Goal: Task Accomplishment & Management: Complete application form

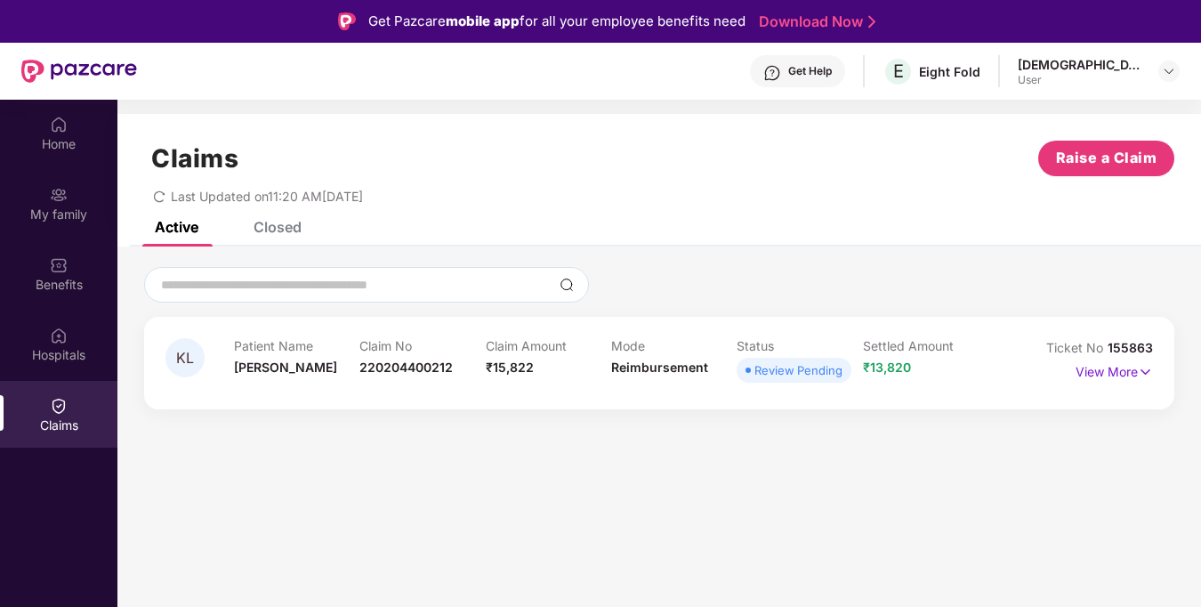
click at [588, 358] on div "Claim Amount ₹15,822" at bounding box center [548, 362] width 125 height 49
click at [1099, 375] on p "View More" at bounding box center [1114, 370] width 77 height 24
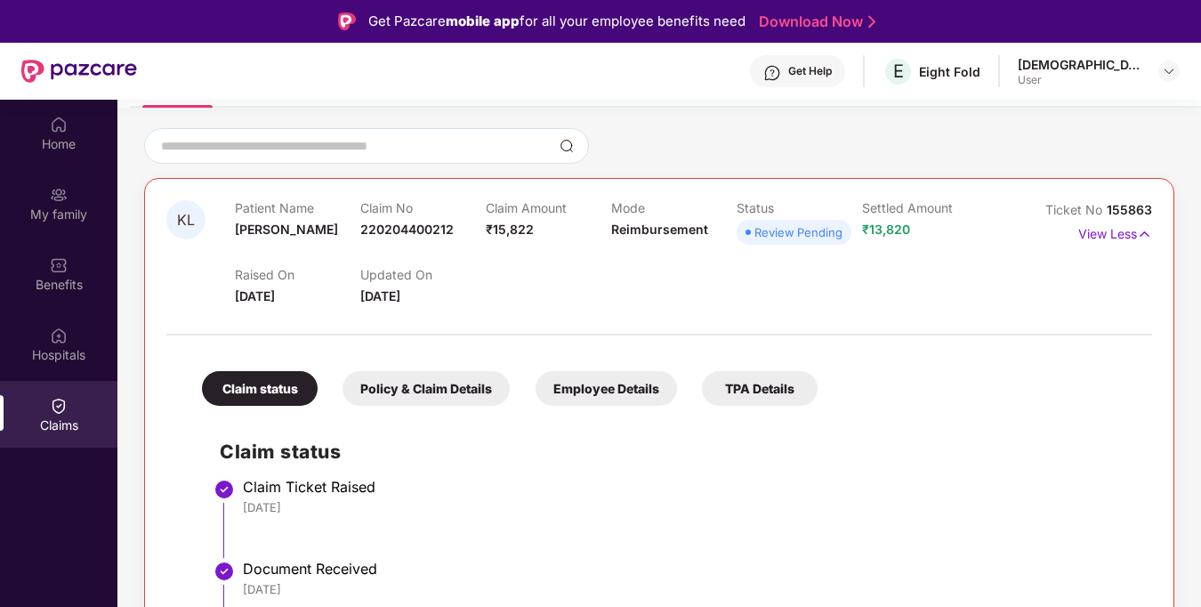
scroll to position [121, 0]
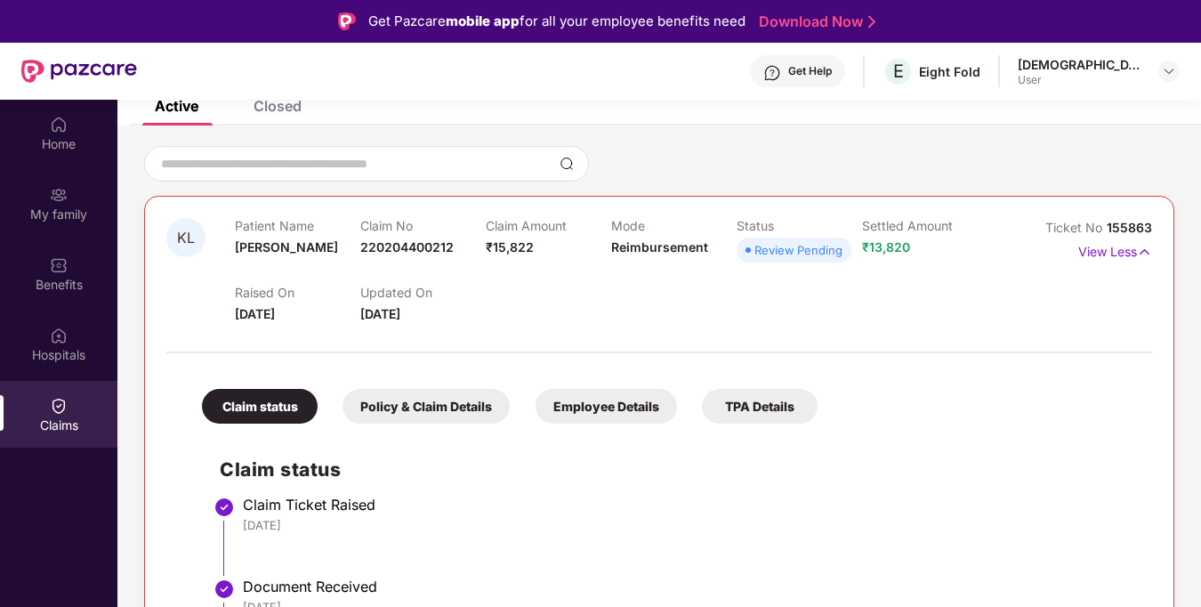
click at [456, 403] on div "Policy & Claim Details" at bounding box center [425, 406] width 167 height 35
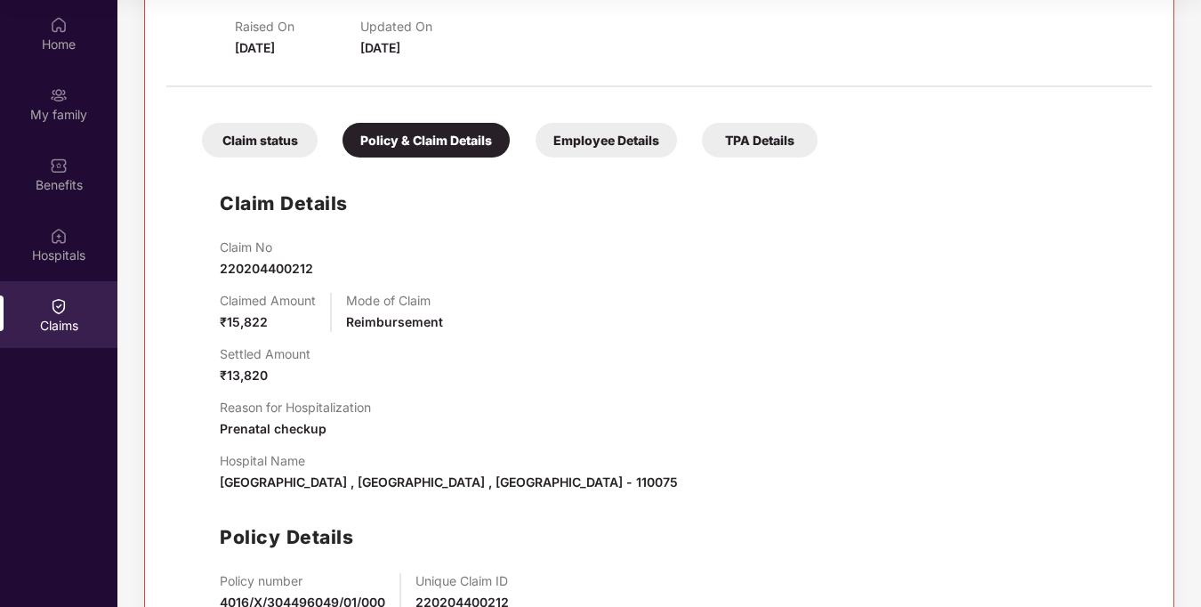
scroll to position [176, 0]
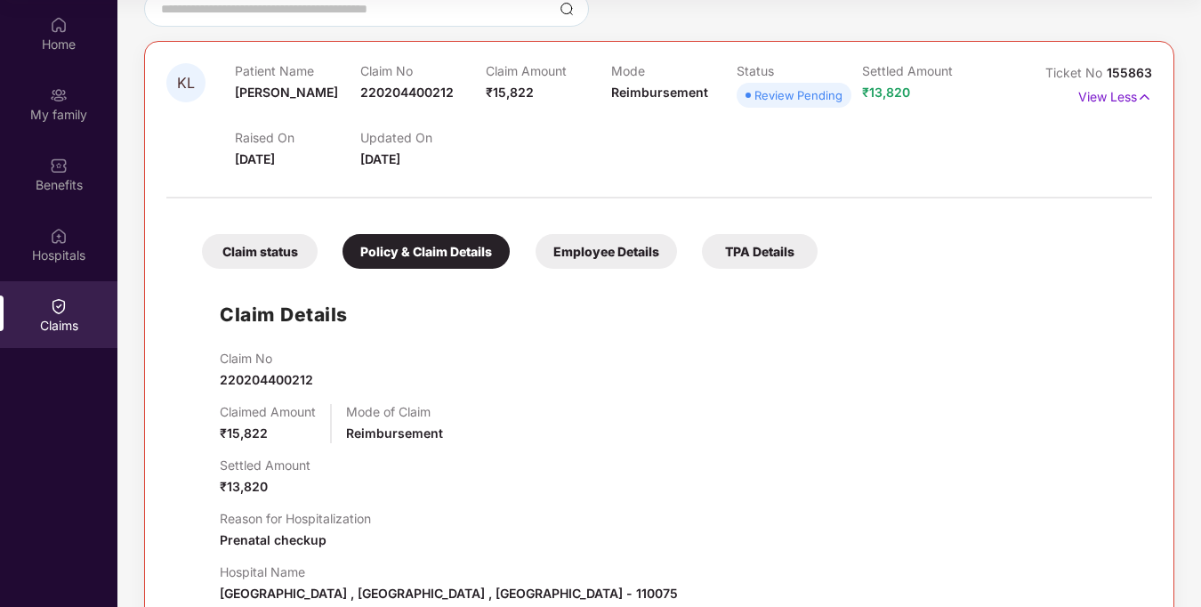
click at [601, 256] on div "Employee Details" at bounding box center [606, 251] width 141 height 35
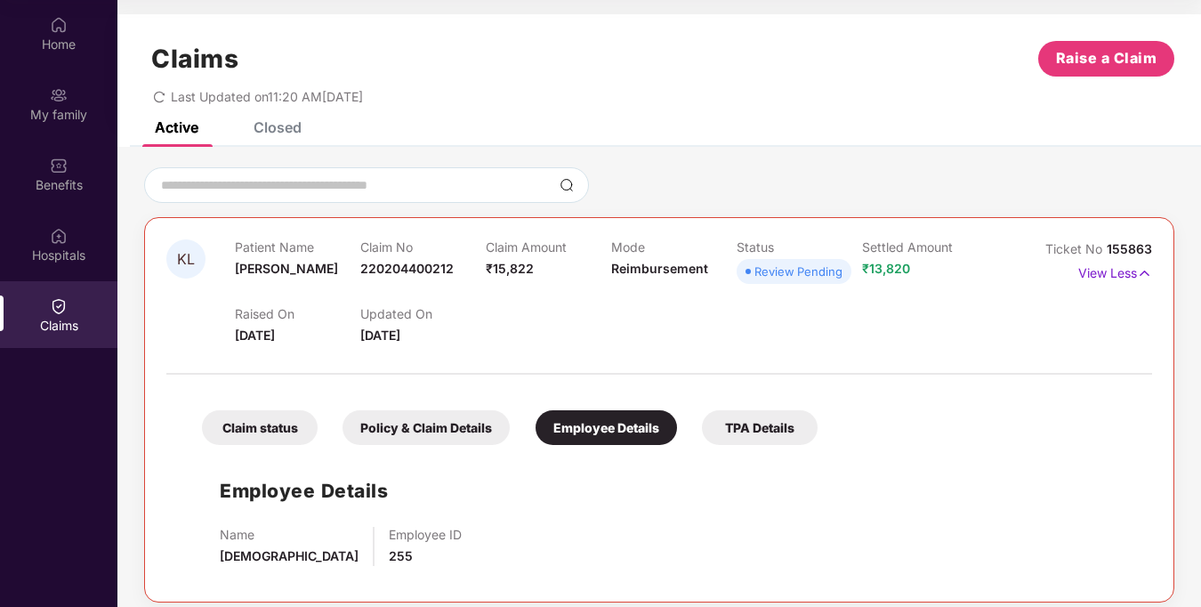
click at [775, 420] on div "TPA Details" at bounding box center [760, 427] width 116 height 35
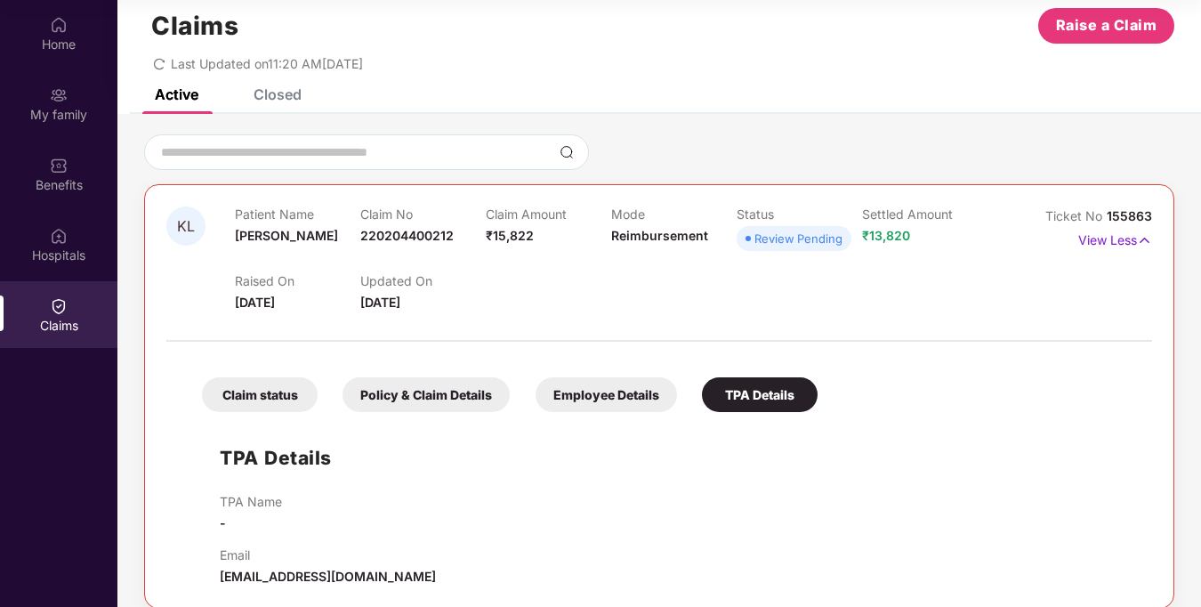
scroll to position [21, 0]
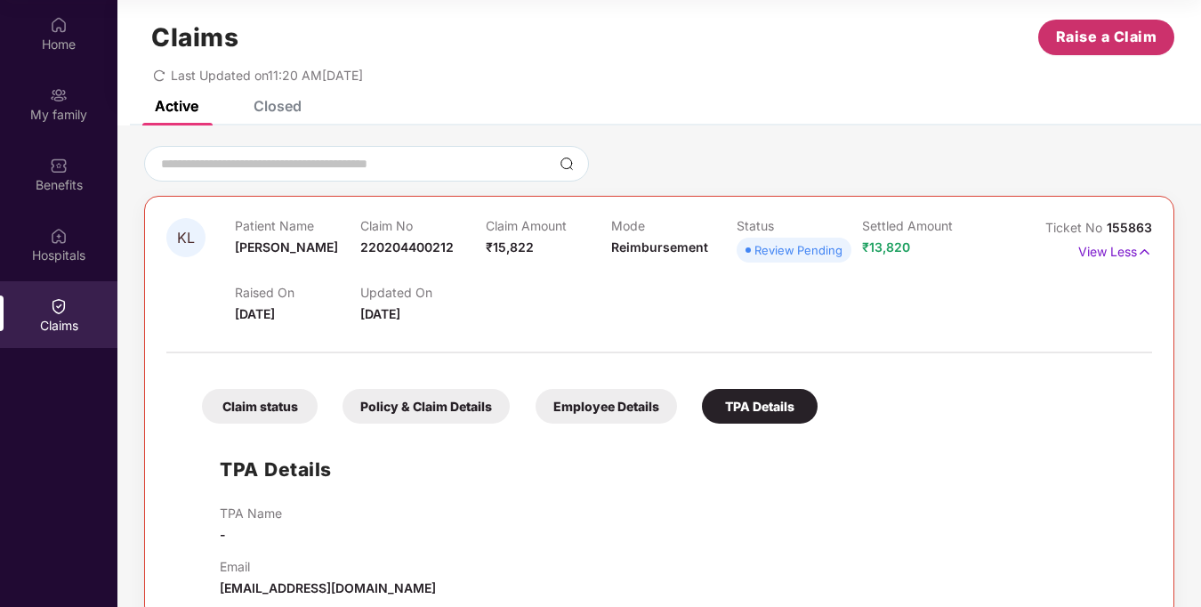
click at [1092, 44] on span "Raise a Claim" at bounding box center [1106, 37] width 101 height 22
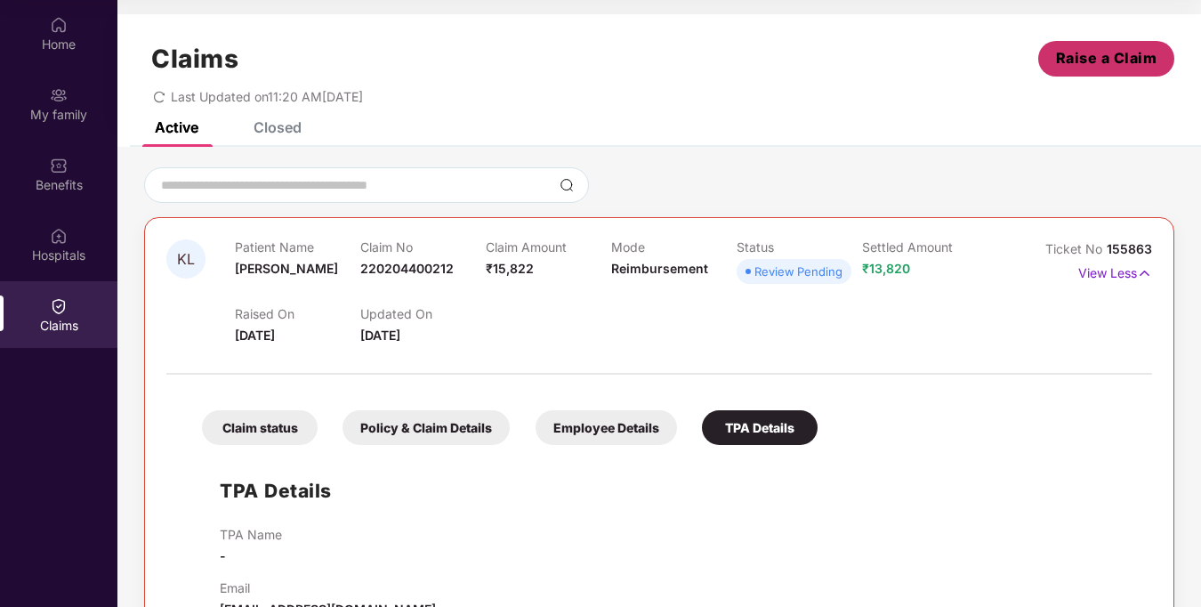
scroll to position [43, 0]
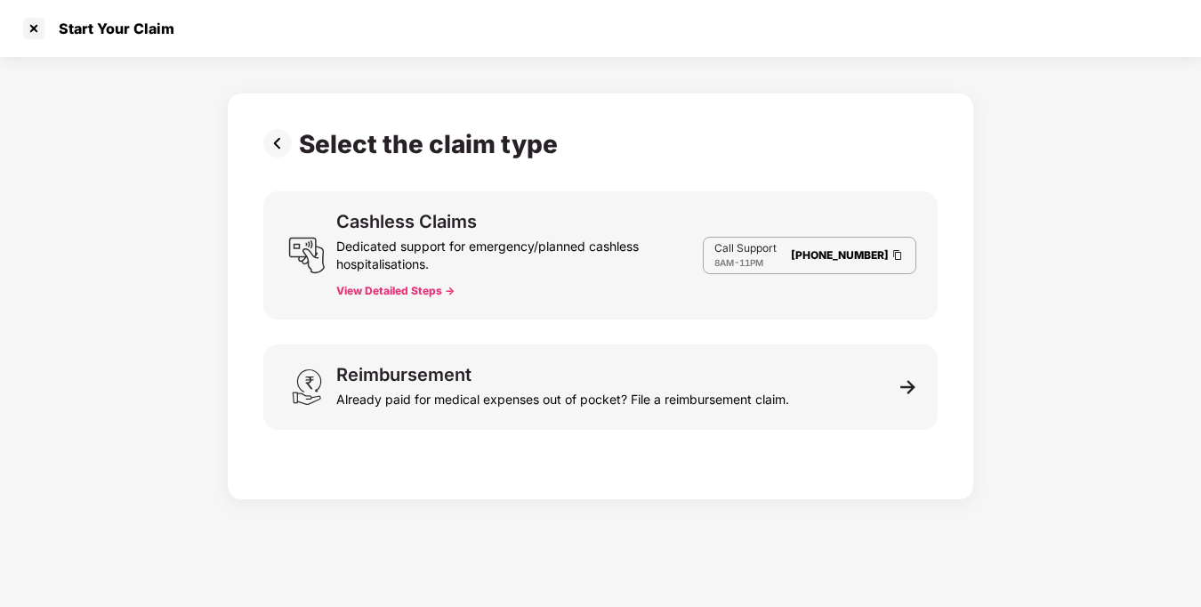
click at [433, 292] on button "View Detailed Steps ->" at bounding box center [395, 291] width 118 height 14
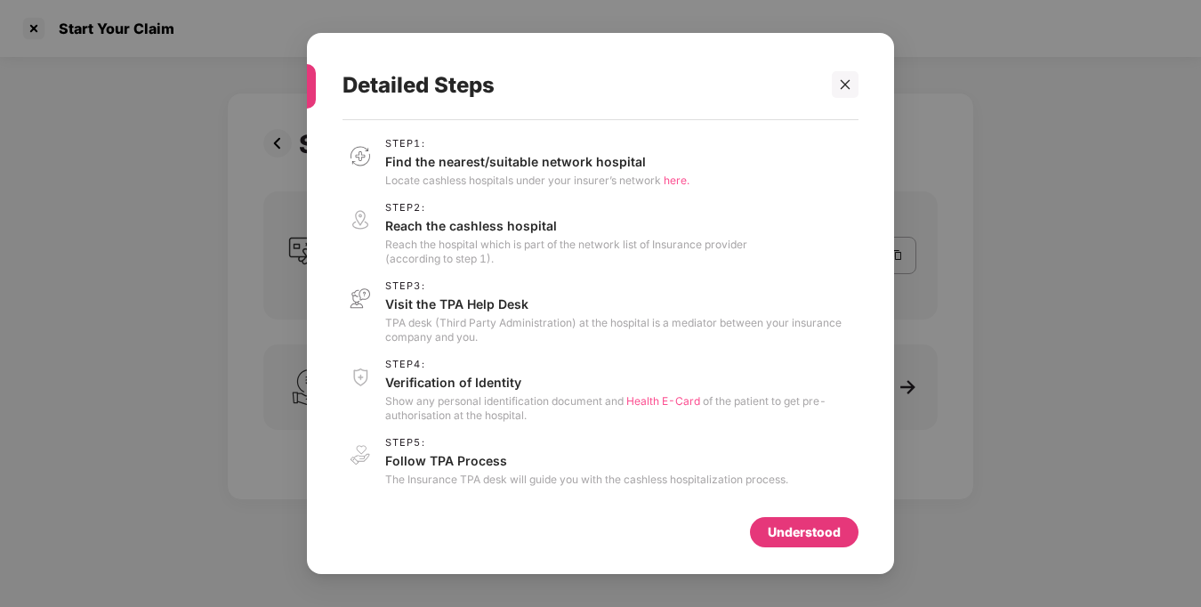
click at [778, 528] on div "Understood" at bounding box center [804, 532] width 73 height 20
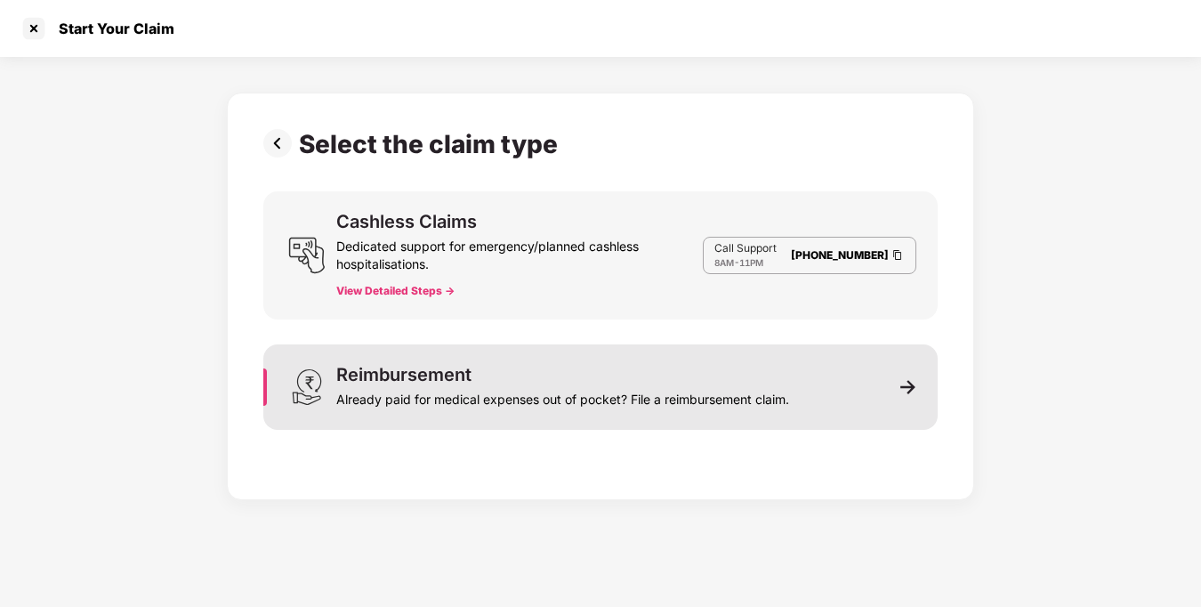
click at [556, 399] on div "Already paid for medical expenses out of pocket? File a reimbursement claim." at bounding box center [562, 395] width 453 height 25
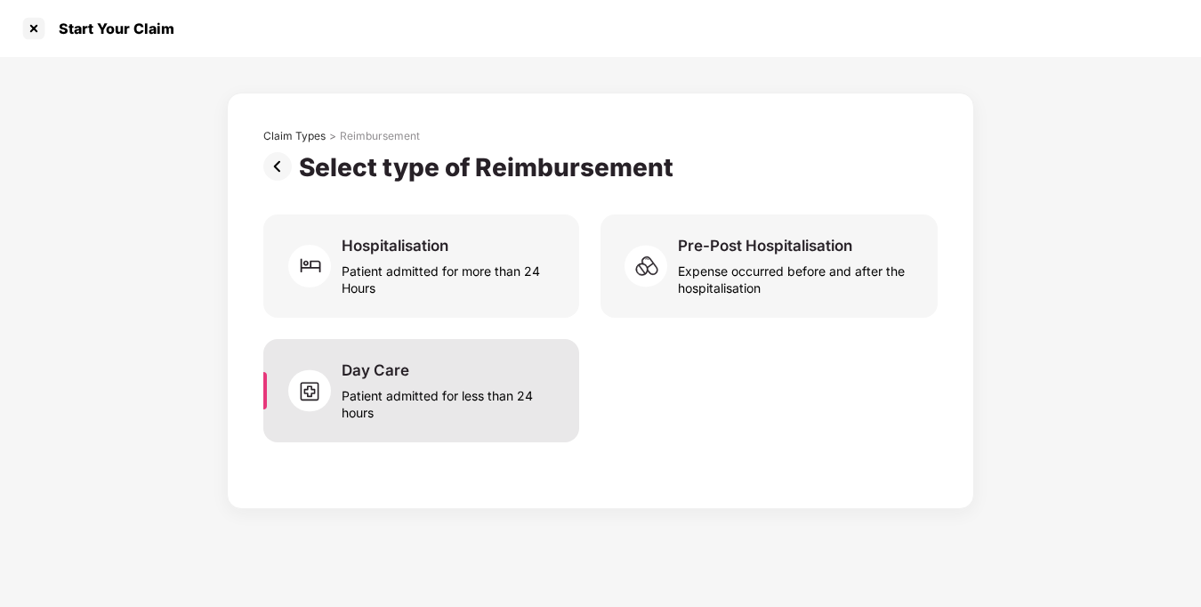
click at [441, 385] on div "Patient admitted for less than 24 hours" at bounding box center [450, 400] width 216 height 41
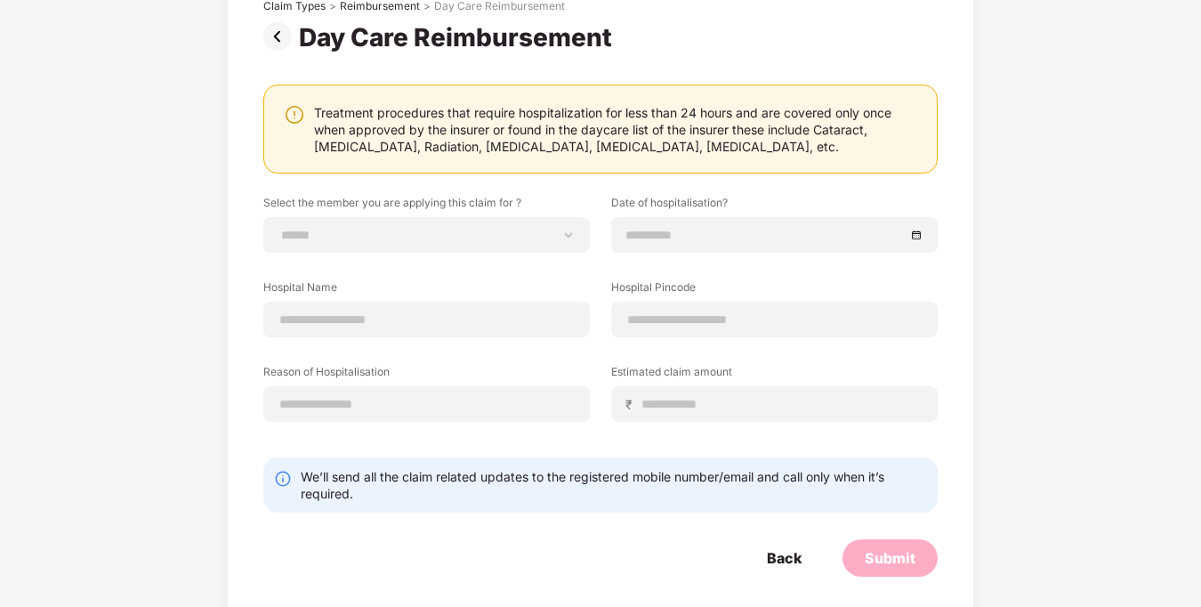
scroll to position [133, 0]
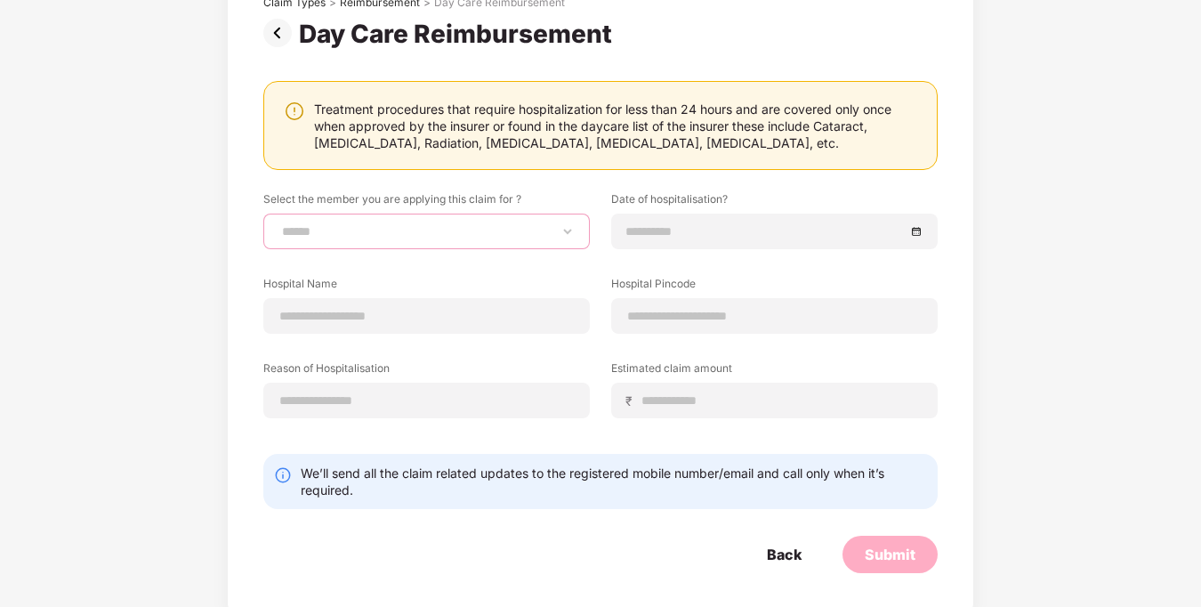
click at [430, 230] on select "******" at bounding box center [426, 231] width 296 height 14
click at [525, 227] on select "******" at bounding box center [426, 231] width 296 height 14
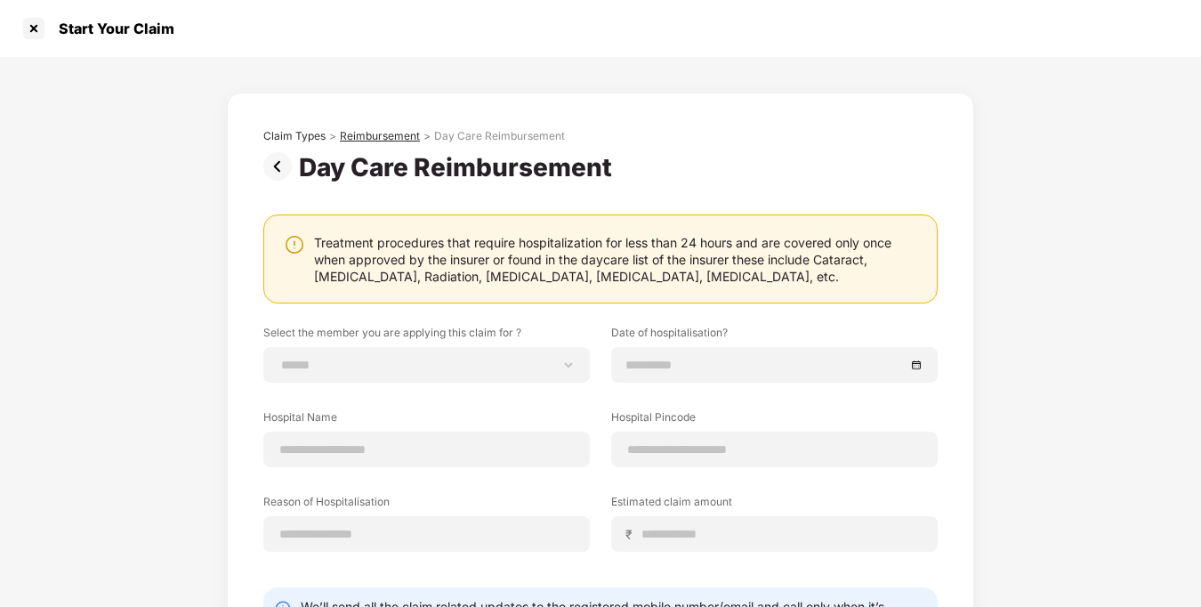
click at [376, 139] on div "Reimbursement" at bounding box center [380, 136] width 80 height 14
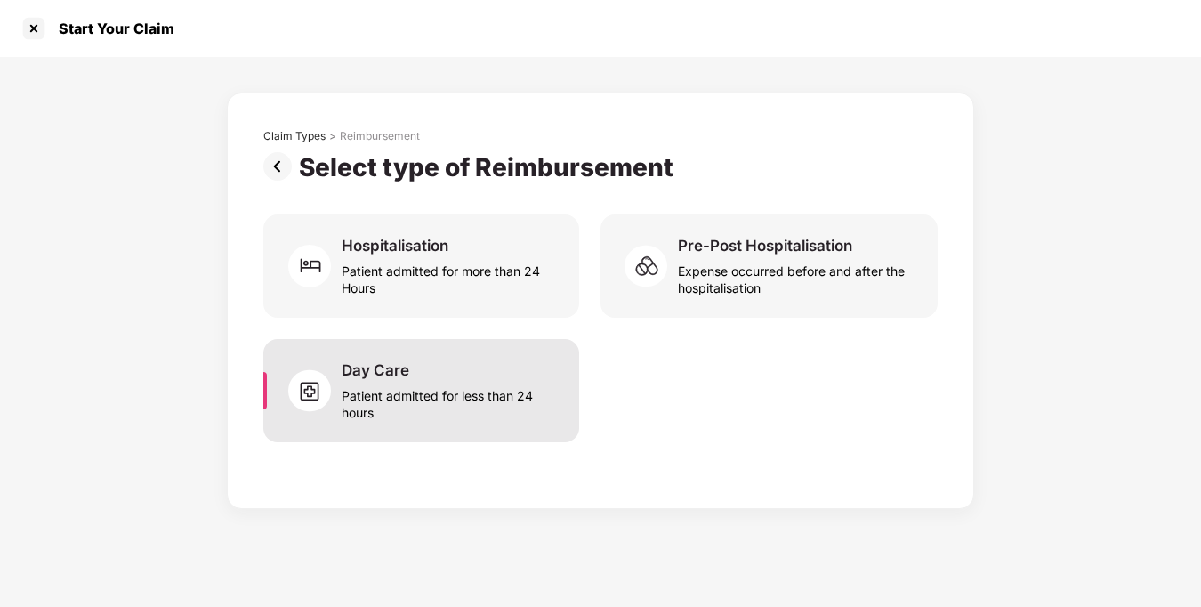
click at [436, 363] on div "Day Care Patient admitted for less than 24 hours" at bounding box center [450, 390] width 216 height 60
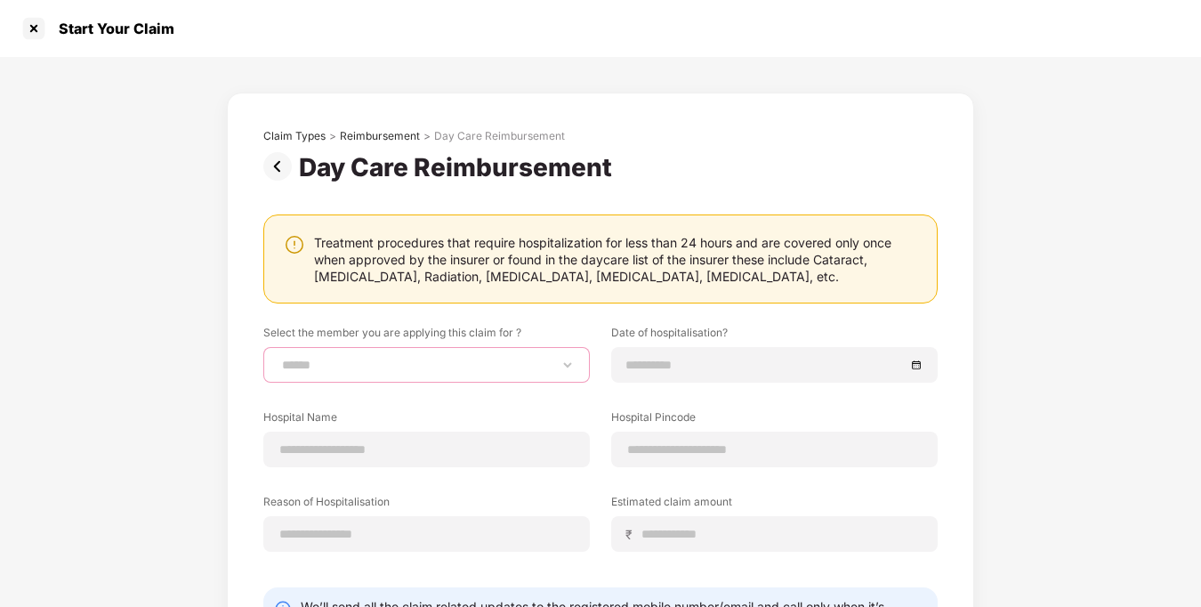
click at [455, 365] on select "******" at bounding box center [426, 365] width 296 height 14
click at [32, 28] on div at bounding box center [34, 28] width 28 height 28
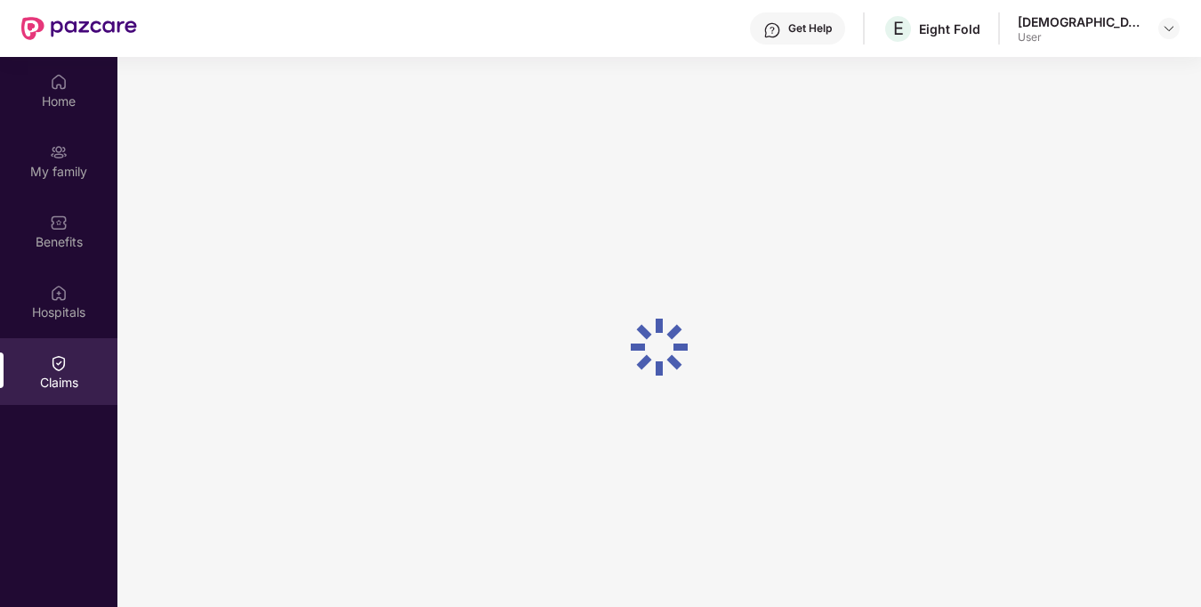
scroll to position [100, 0]
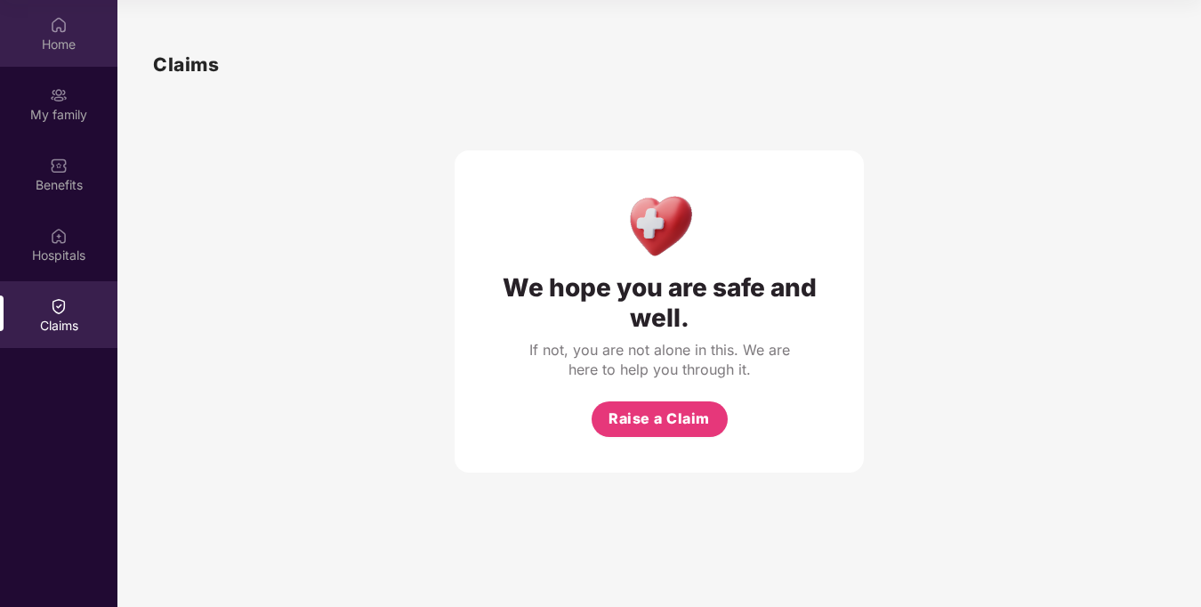
click at [52, 32] on img at bounding box center [59, 25] width 18 height 18
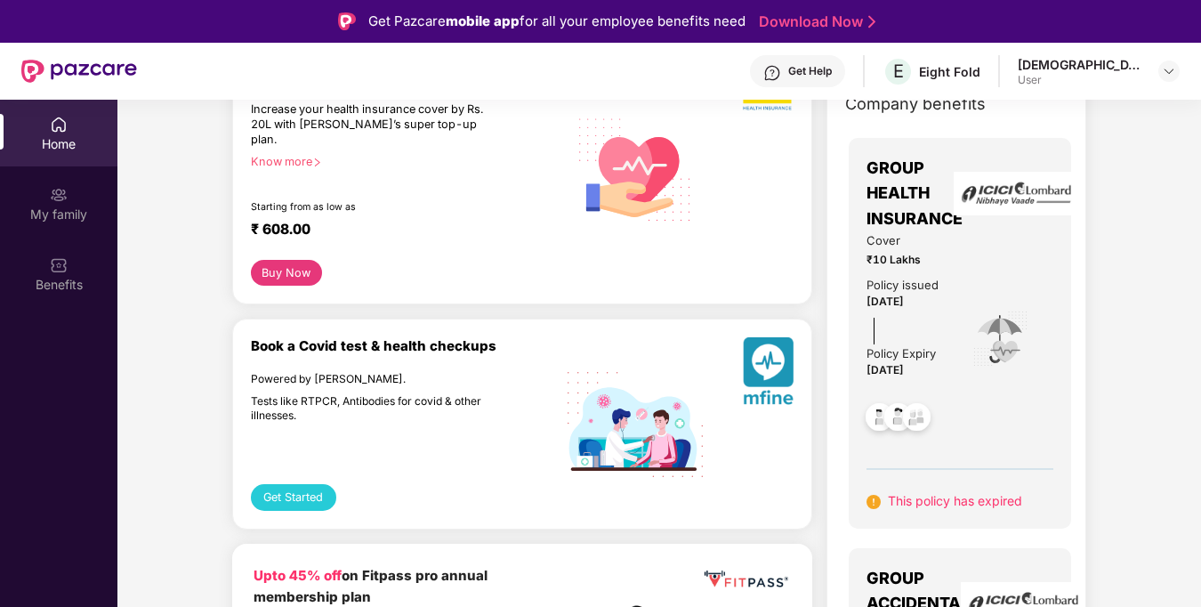
scroll to position [120, 0]
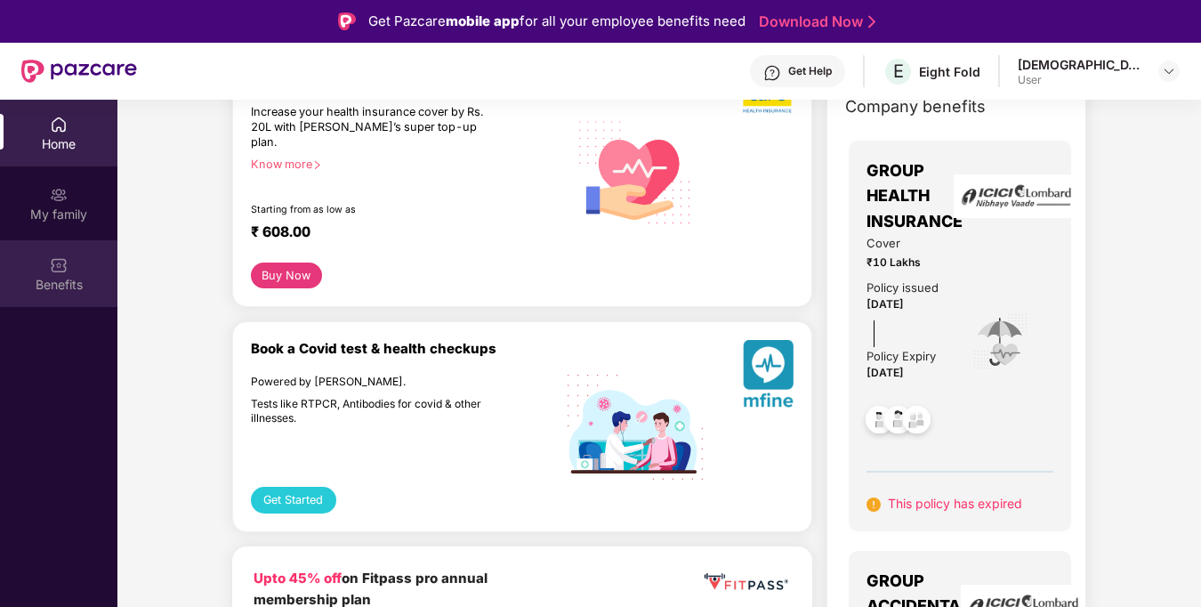
click at [68, 268] on div "Benefits" at bounding box center [58, 273] width 117 height 67
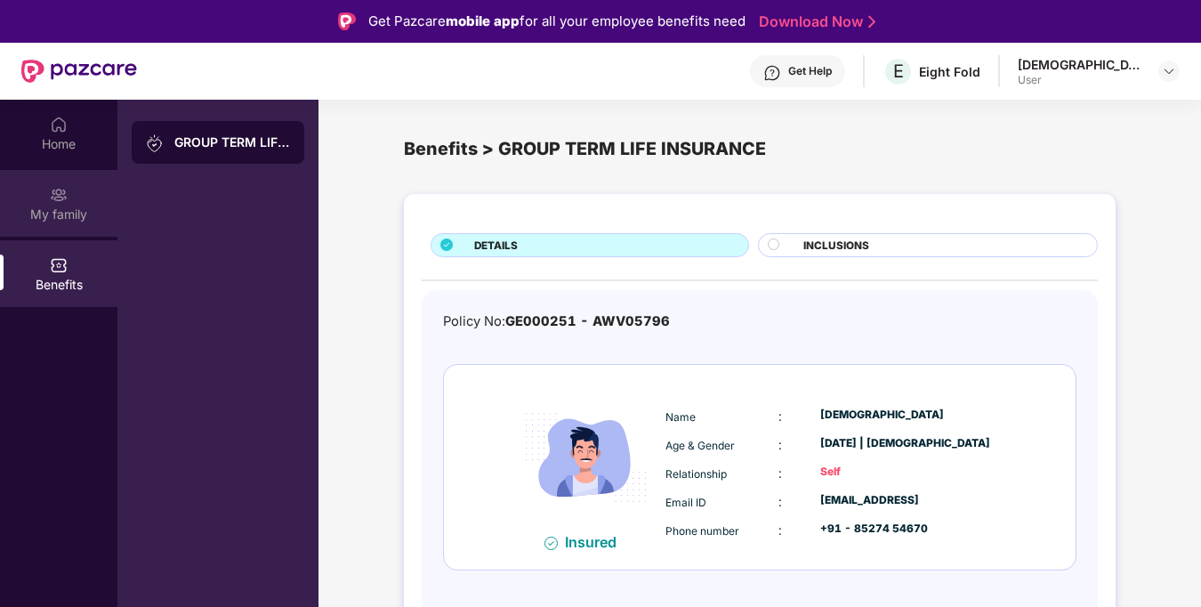
click at [60, 205] on div "My family" at bounding box center [58, 214] width 117 height 18
